Goal: Task Accomplishment & Management: Manage account settings

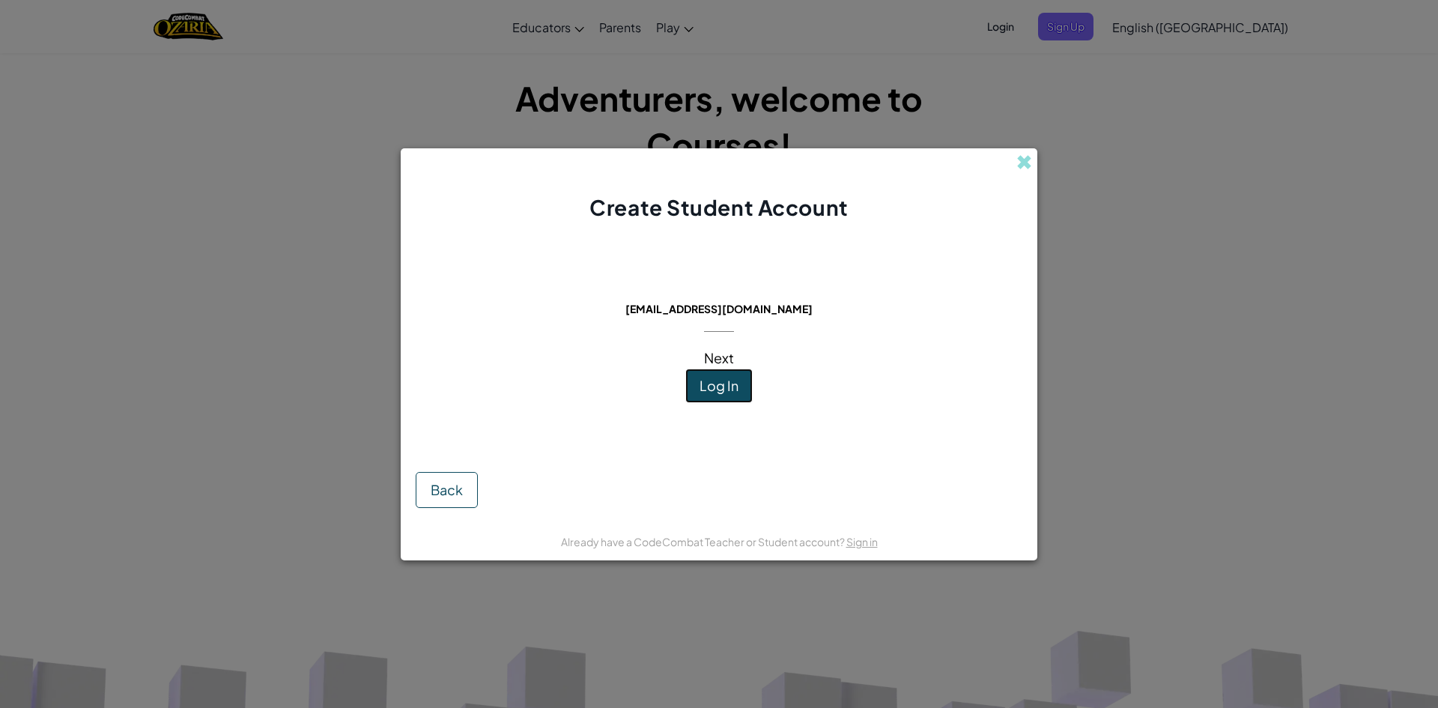
click at [705, 388] on span "Log In" at bounding box center [718, 385] width 39 height 17
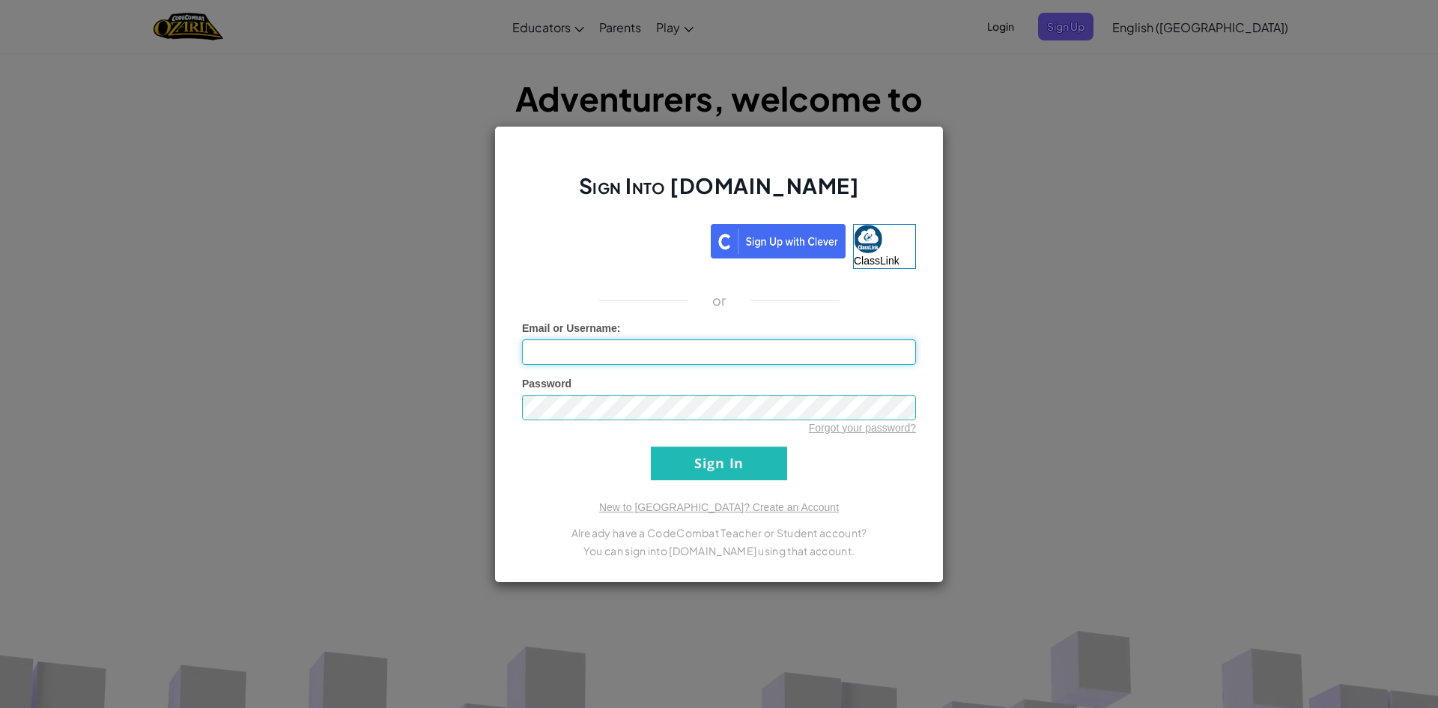
drag, startPoint x: 699, startPoint y: 359, endPoint x: 690, endPoint y: 352, distance: 10.6
click at [699, 359] on input "Email or Username :" at bounding box center [719, 351] width 394 height 25
click at [715, 470] on input "Sign In" at bounding box center [719, 463] width 136 height 34
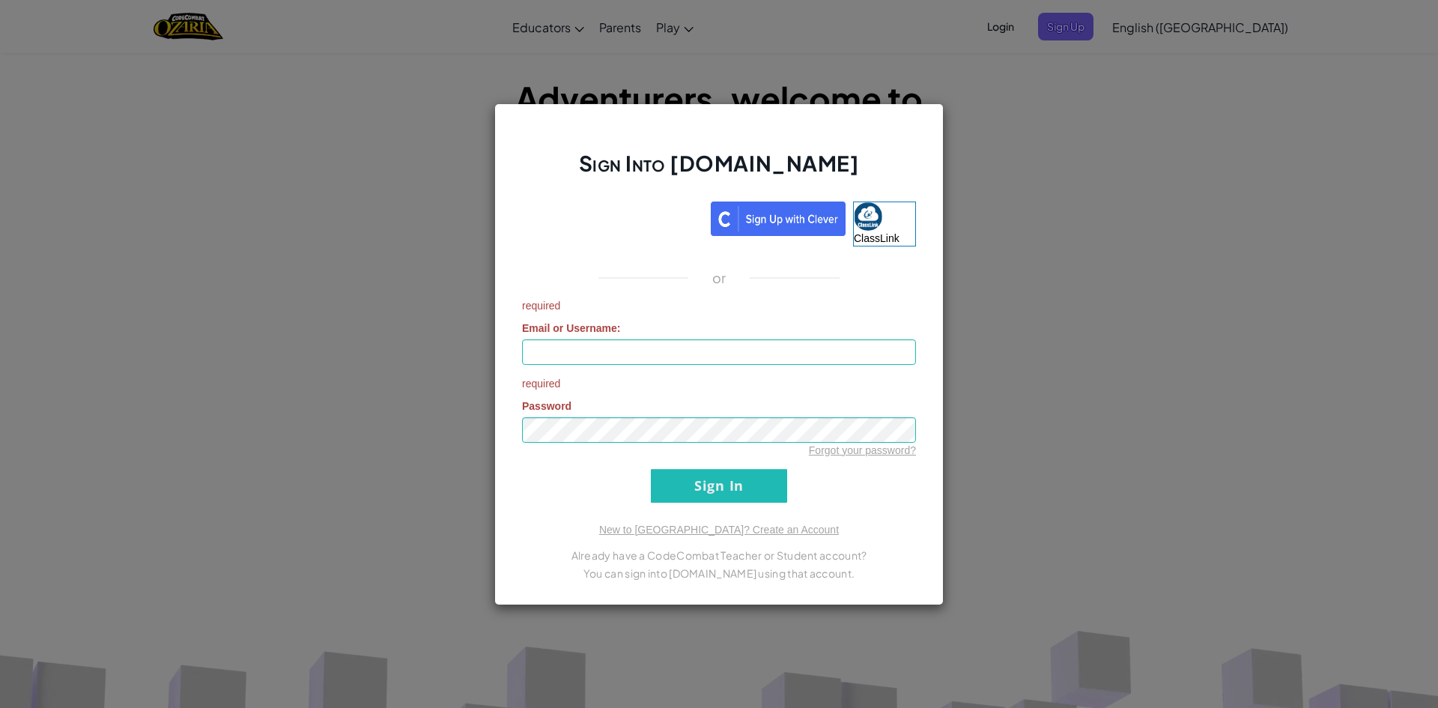
click at [566, 200] on iframe at bounding box center [612, 216] width 196 height 33
click at [648, 344] on input "Email or Username :" at bounding box center [719, 351] width 394 height 25
click at [1248, 130] on div "Sign Into [DOMAIN_NAME] ClassLink or required Email or Username : required Pass…" at bounding box center [719, 354] width 1438 height 708
